Goal: Complete application form: Complete application form

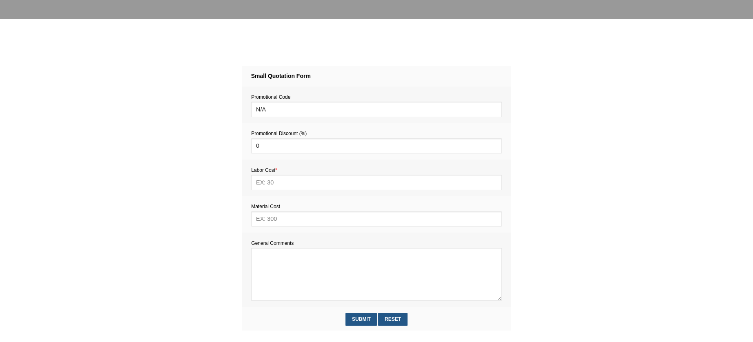
scroll to position [345, 0]
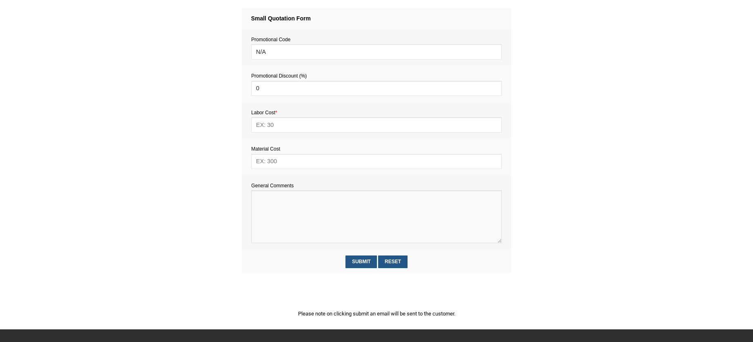
paste textarea "4 bays of ikea ivar"
click at [279, 216] on textarea at bounding box center [376, 216] width 250 height 53
click at [257, 199] on textarea at bounding box center [376, 216] width 250 height 53
click at [256, 202] on textarea at bounding box center [376, 216] width 250 height 53
paste textarea "Estimate provision for a professional assembly handyman (service call out and l…"
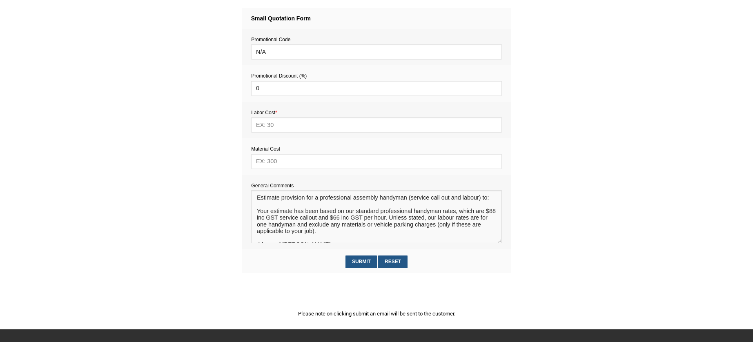
click at [269, 208] on textarea at bounding box center [376, 216] width 250 height 53
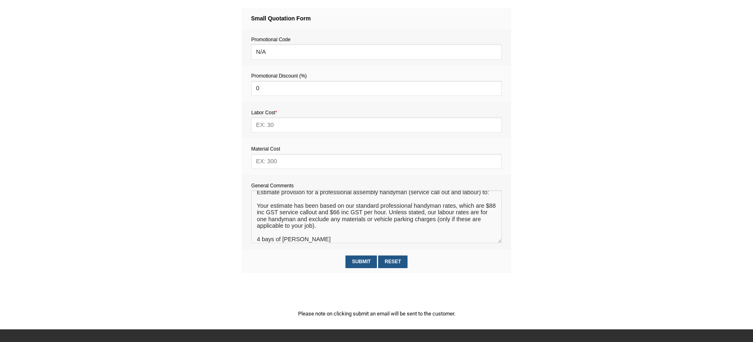
drag, startPoint x: 257, startPoint y: 241, endPoint x: 318, endPoint y: 244, distance: 60.5
click at [318, 243] on textarea at bounding box center [376, 216] width 250 height 53
click at [280, 200] on textarea at bounding box center [376, 216] width 250 height 53
paste textarea "4 bays of ikea ivar"
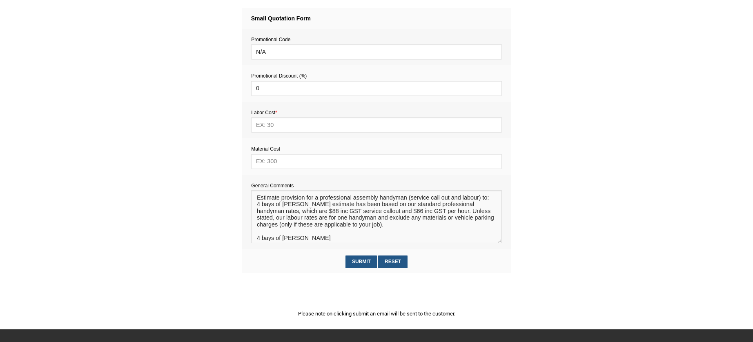
scroll to position [0, 0]
click at [256, 205] on textarea at bounding box center [376, 216] width 250 height 53
click at [307, 206] on textarea at bounding box center [376, 216] width 250 height 53
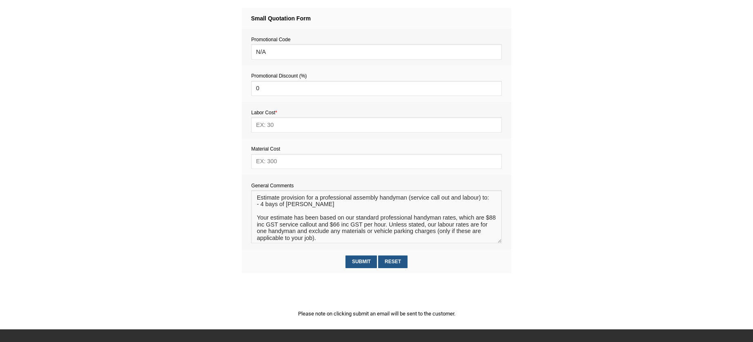
click at [261, 207] on textarea at bounding box center [376, 216] width 250 height 53
click at [368, 207] on textarea at bounding box center [376, 216] width 250 height 53
click at [256, 207] on textarea at bounding box center [376, 216] width 250 height 53
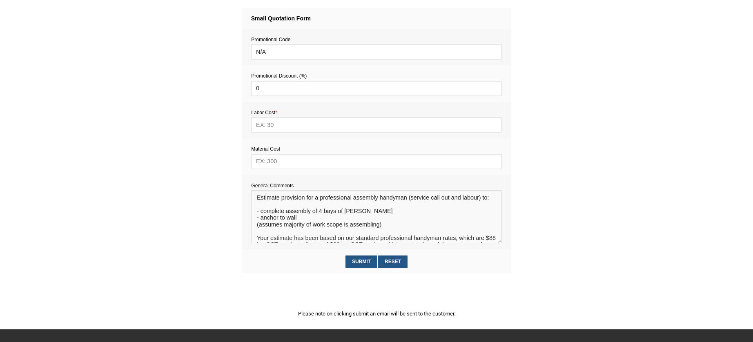
type textarea "Estimate provision for a professional assembly handyman (service call out and l…"
click at [278, 159] on input "text" at bounding box center [376, 161] width 250 height 15
type input "10"
click at [273, 128] on input "text" at bounding box center [376, 124] width 250 height 15
type input "286"
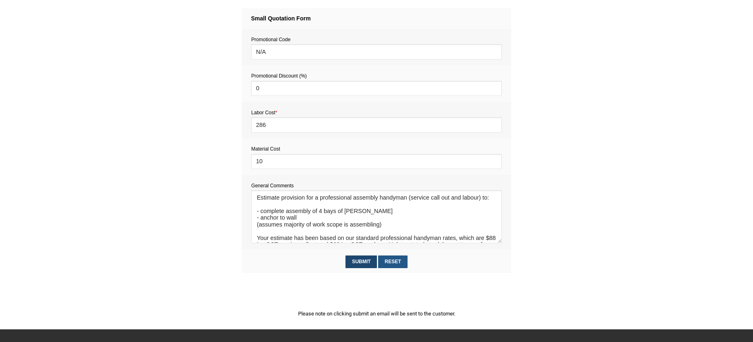
click at [360, 263] on input "Submit" at bounding box center [360, 262] width 31 height 13
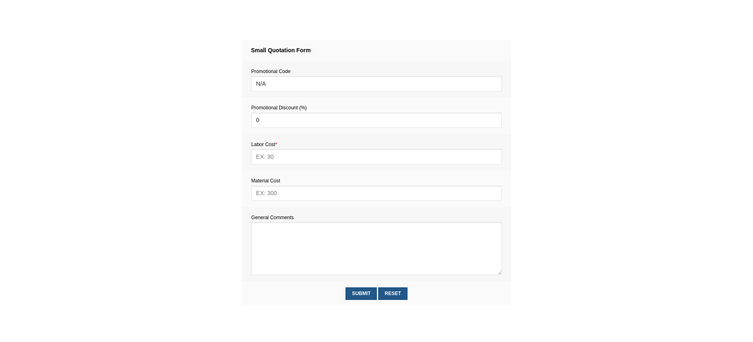
scroll to position [413, 0]
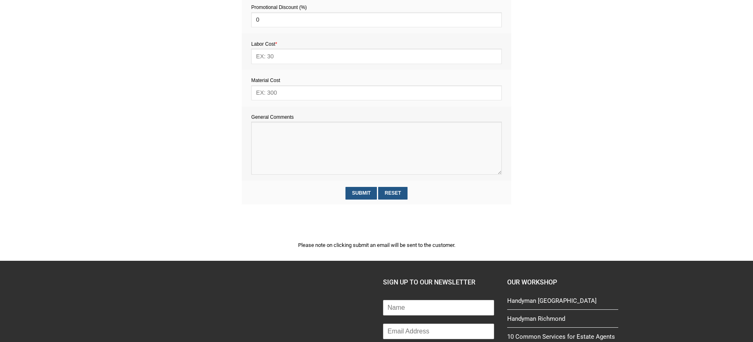
click at [270, 142] on textarea at bounding box center [376, 148] width 250 height 53
paste textarea "Estimate provision for a professional handyman (service call out and labour) to…"
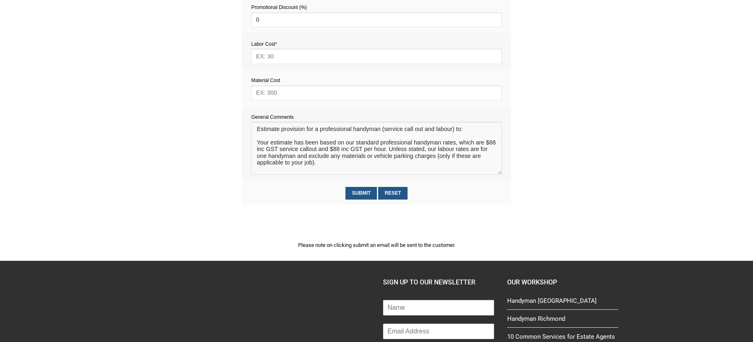
click at [270, 137] on textarea at bounding box center [376, 148] width 250 height 53
click at [305, 167] on textarea at bounding box center [376, 148] width 250 height 53
click at [369, 168] on textarea at bounding box center [376, 148] width 250 height 53
type textarea "Estimate provision for a professional handyman (service call out and labour) to…"
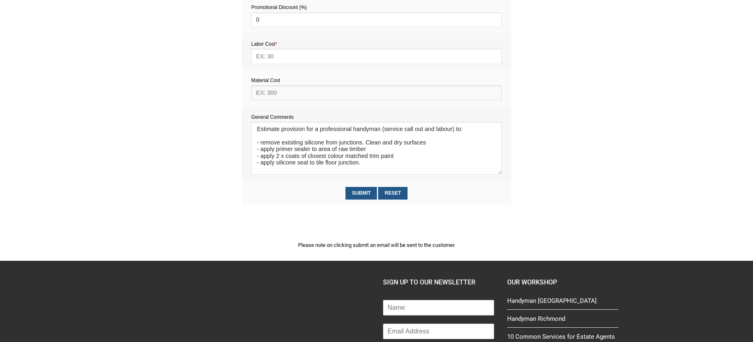
click at [276, 94] on input "text" at bounding box center [376, 92] width 250 height 15
click at [271, 58] on input "text" at bounding box center [376, 56] width 250 height 15
click at [263, 94] on input "60" at bounding box center [376, 92] width 250 height 15
type input "60"
click at [268, 57] on input "text" at bounding box center [376, 56] width 250 height 15
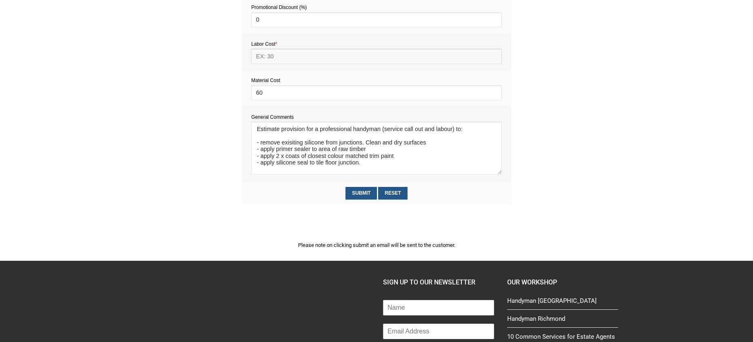
click at [271, 61] on input "text" at bounding box center [376, 56] width 250 height 15
type input "2"
click at [273, 58] on input "text" at bounding box center [376, 56] width 250 height 15
type input "242"
click at [270, 98] on input "60" at bounding box center [376, 92] width 250 height 15
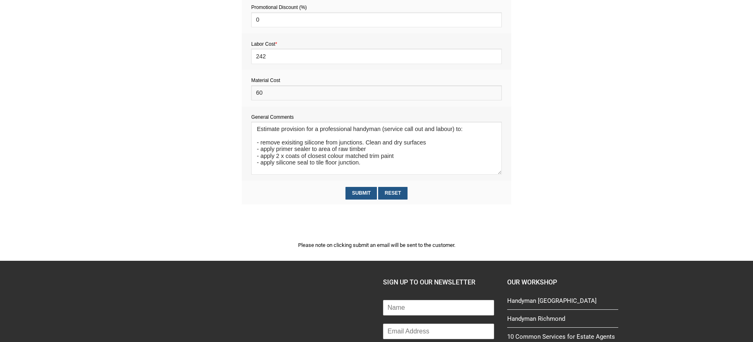
type input "6"
type input "55"
click at [359, 191] on input "Submit" at bounding box center [360, 193] width 31 height 13
